Goal: Answer question/provide support

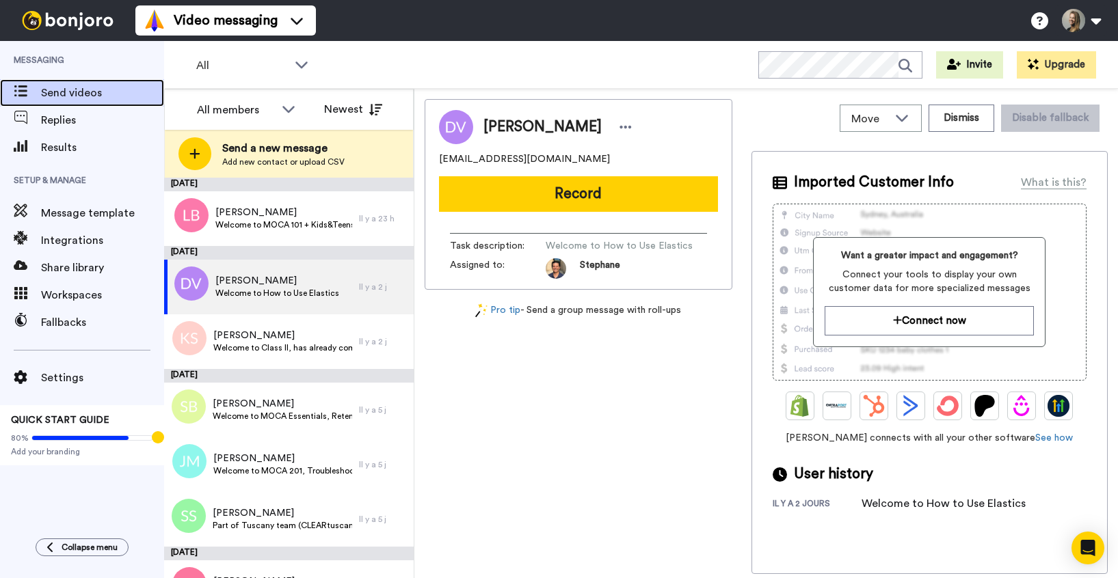
click at [58, 98] on span "Send videos" at bounding box center [102, 93] width 123 height 16
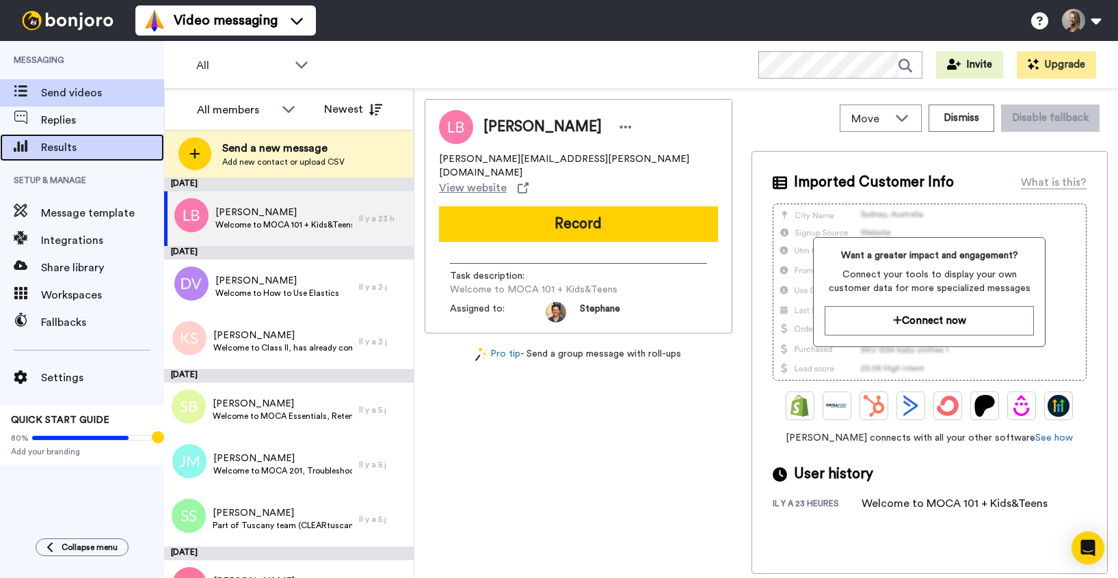
click at [81, 144] on span "Results" at bounding box center [102, 147] width 123 height 16
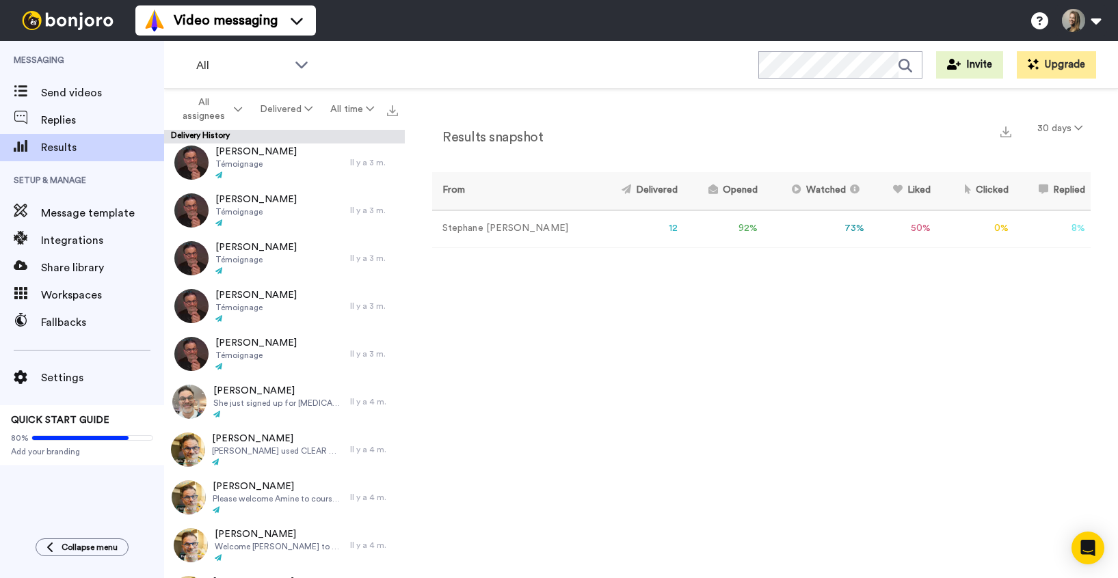
scroll to position [1199, 0]
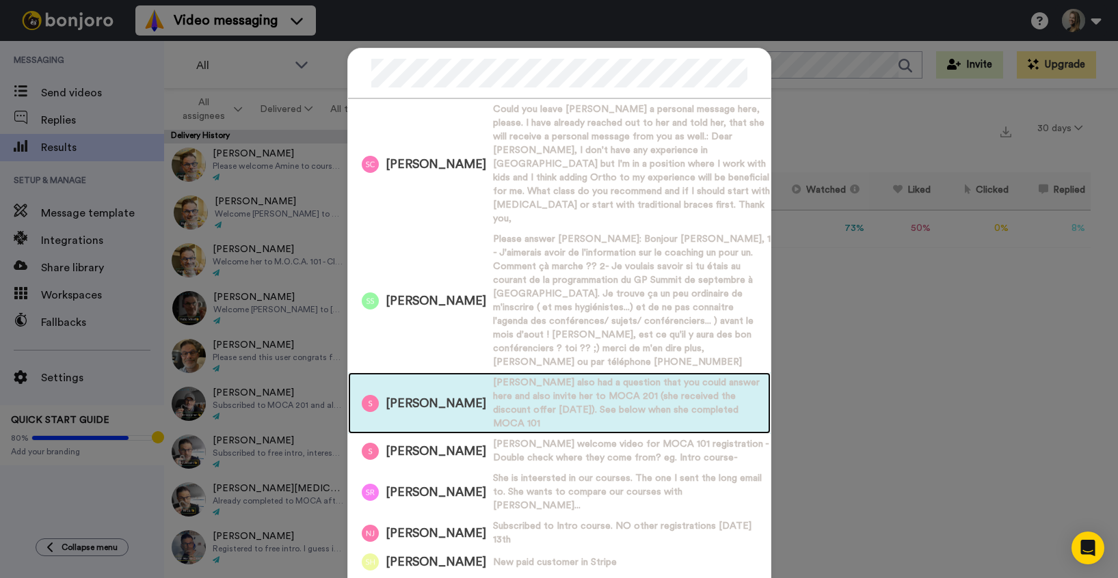
click at [498, 376] on span "Sara also had a question that you could answer here and also invite her to MOCA…" at bounding box center [632, 403] width 278 height 55
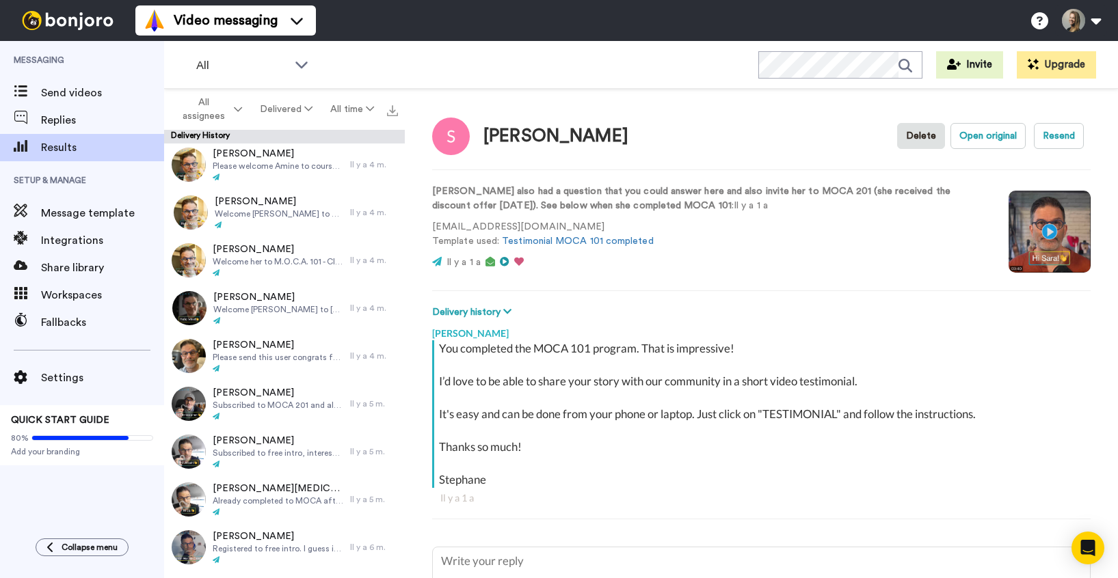
click at [1052, 231] on video at bounding box center [1050, 232] width 82 height 82
click at [74, 86] on span "Send videos" at bounding box center [102, 93] width 123 height 16
type textarea "x"
